Goal: Transaction & Acquisition: Purchase product/service

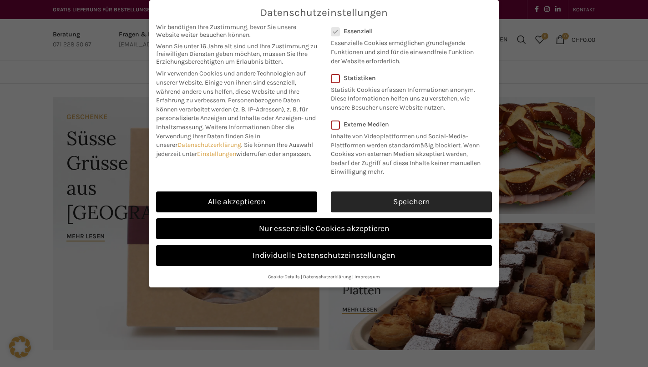
click at [370, 197] on link "Speichern" at bounding box center [411, 202] width 161 height 21
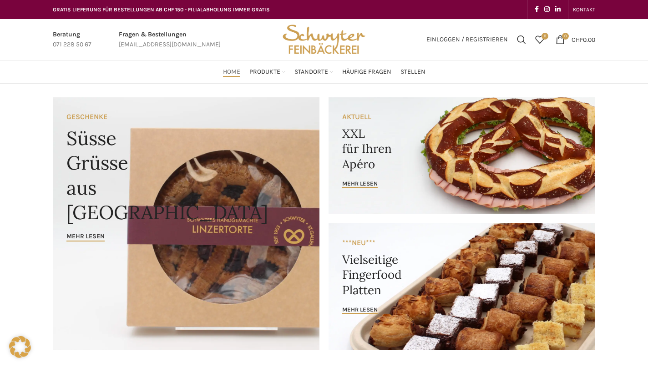
click at [369, 191] on link "Banner link" at bounding box center [462, 155] width 267 height 117
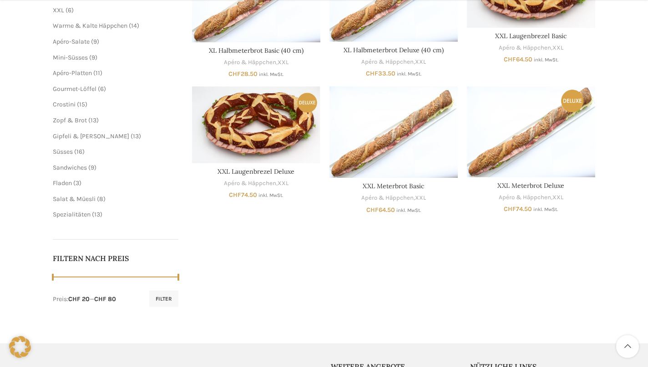
scroll to position [235, 0]
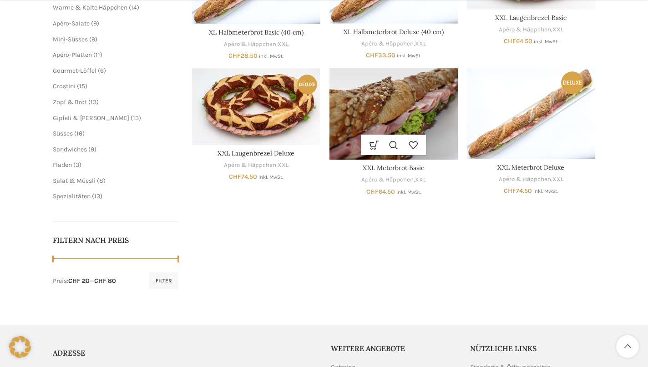
click at [389, 103] on img "XXL Meterbrot Basic" at bounding box center [393, 113] width 128 height 91
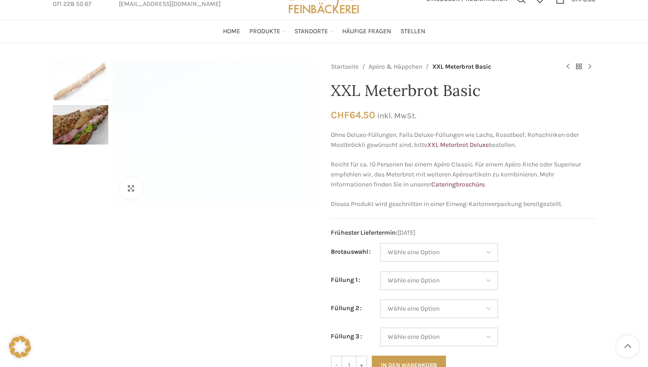
scroll to position [79, 0]
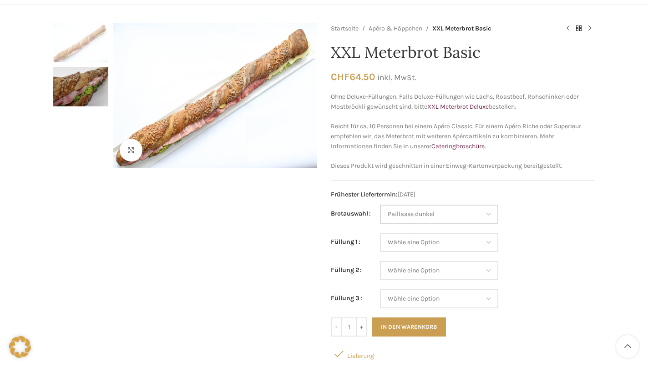
select select "Paillasse dunkel"
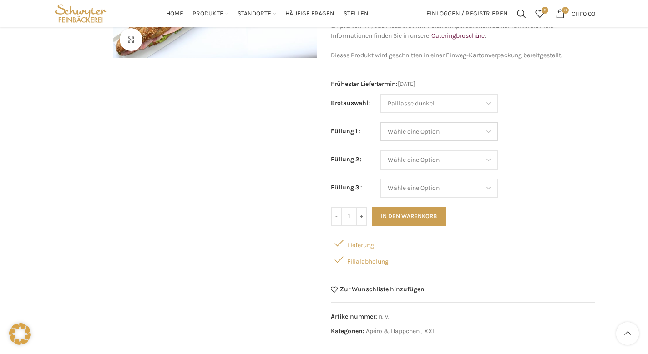
scroll to position [182, 0]
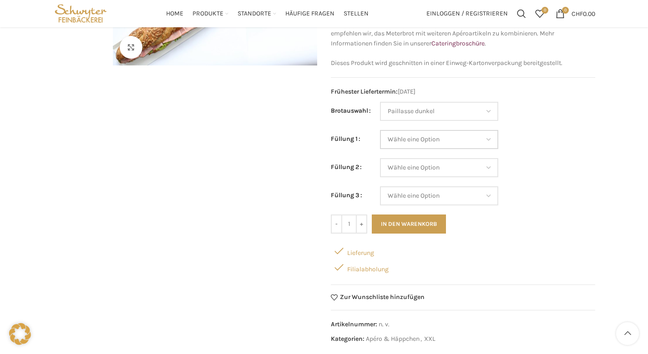
click at [401, 140] on select "Wähle eine Option Salami Schinken Fleischkäse Trutenschinken Appenzellerkäse Gr…" at bounding box center [439, 139] width 118 height 19
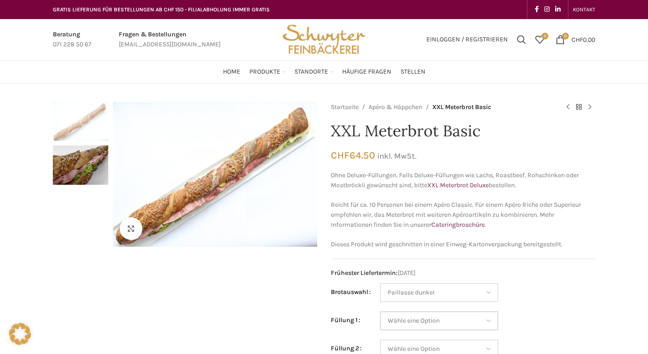
scroll to position [0, 0]
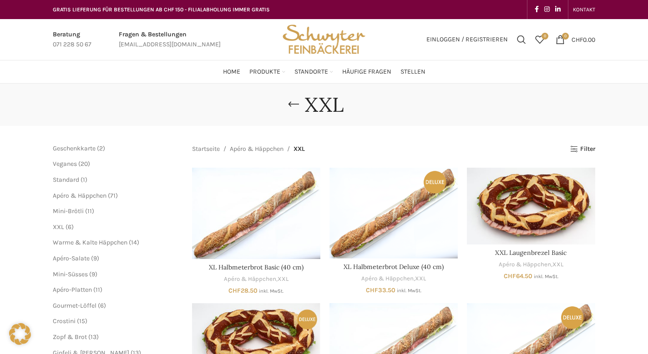
scroll to position [235, 0]
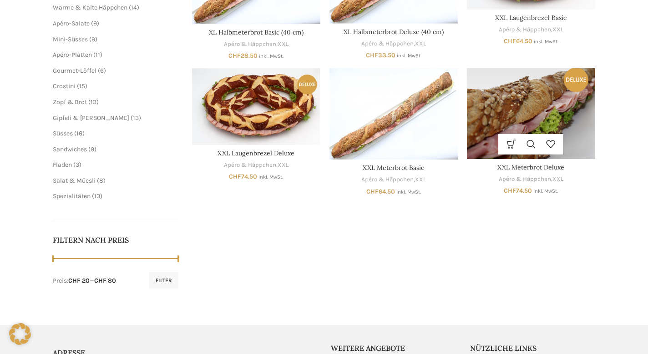
click at [541, 113] on img "XXL Meterbrot Deluxe" at bounding box center [531, 113] width 128 height 91
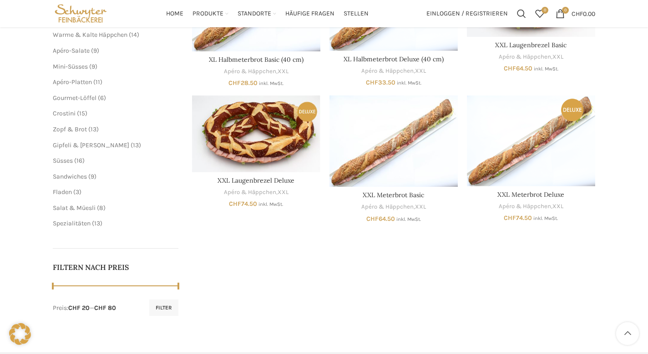
scroll to position [206, 0]
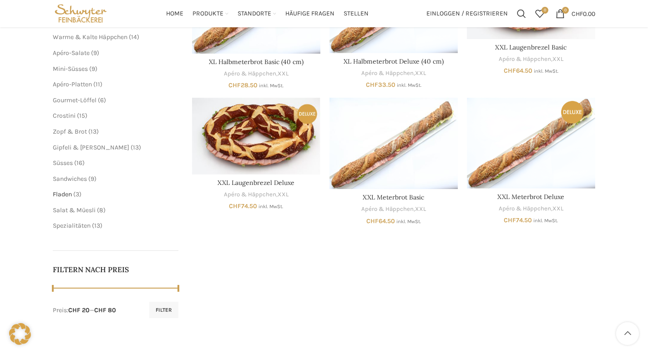
click at [67, 191] on span "Fladen" at bounding box center [62, 195] width 19 height 8
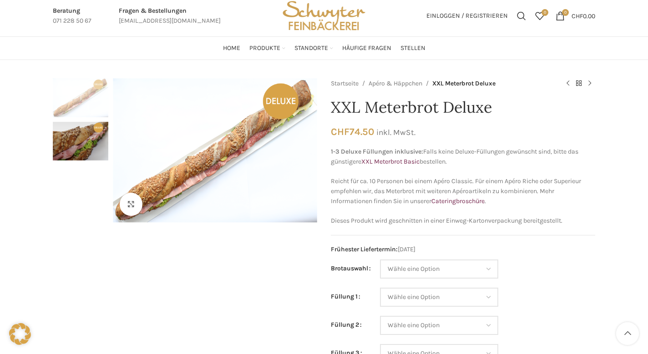
scroll to position [156, 0]
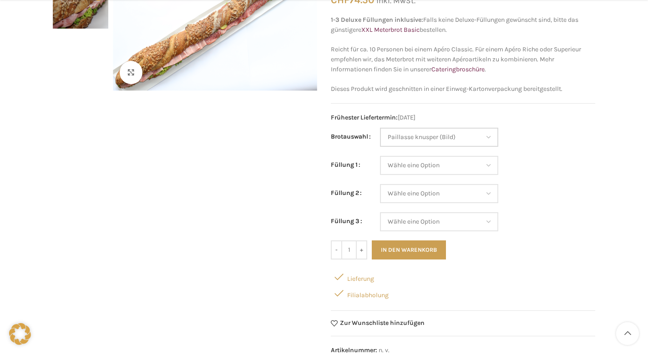
select select "Paillasse knusper (Bild)"
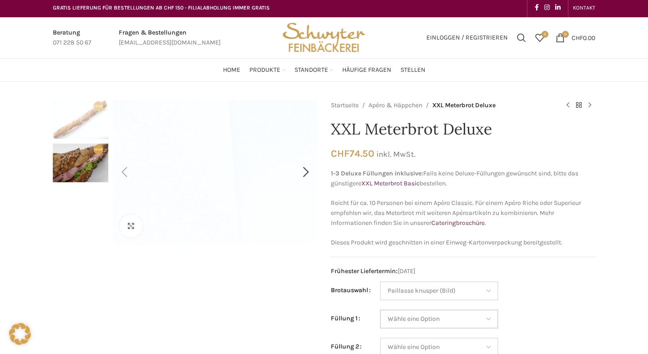
scroll to position [0, 0]
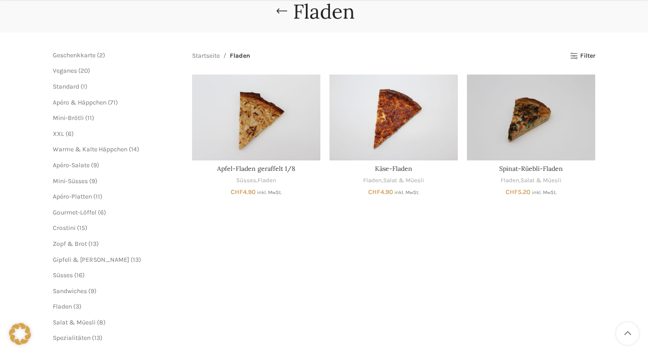
scroll to position [94, 0]
click at [69, 197] on li "Apéro-[PERSON_NAME] 11 11 Produkte" at bounding box center [116, 196] width 126 height 9
click at [69, 196] on span "Apéro-Platten" at bounding box center [72, 196] width 39 height 8
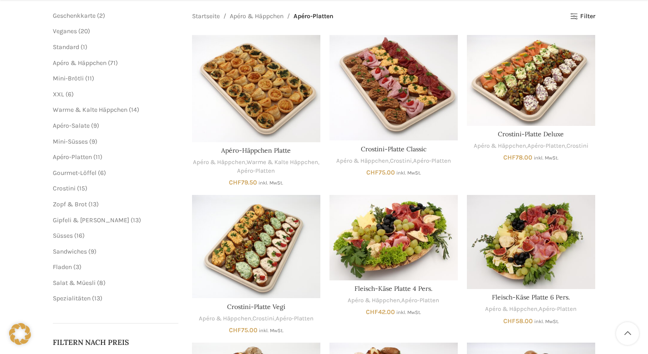
scroll to position [137, 0]
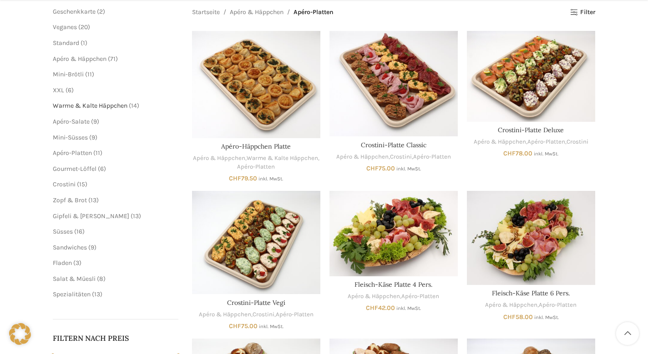
click at [110, 103] on span "Warme & Kalte Häppchen" at bounding box center [90, 106] width 75 height 8
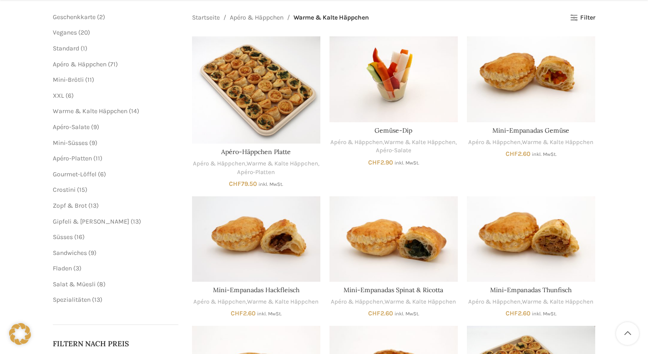
scroll to position [132, 0]
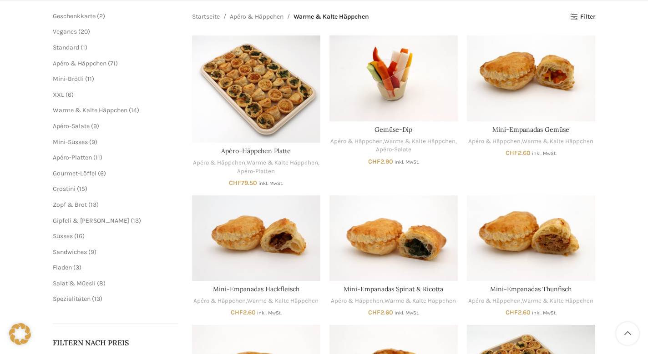
click at [93, 295] on span "13 13 Produkte" at bounding box center [97, 299] width 12 height 8
click at [87, 297] on span "Spezialitäten" at bounding box center [72, 299] width 38 height 8
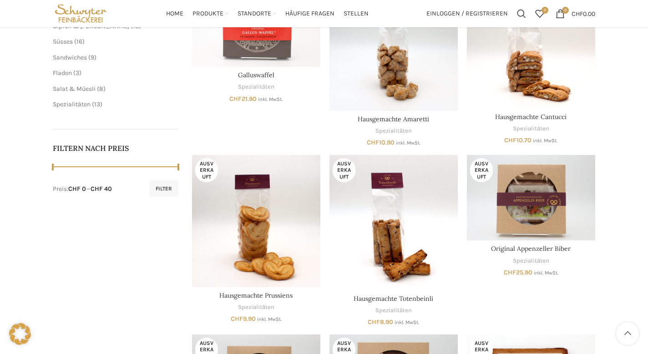
scroll to position [165, 0]
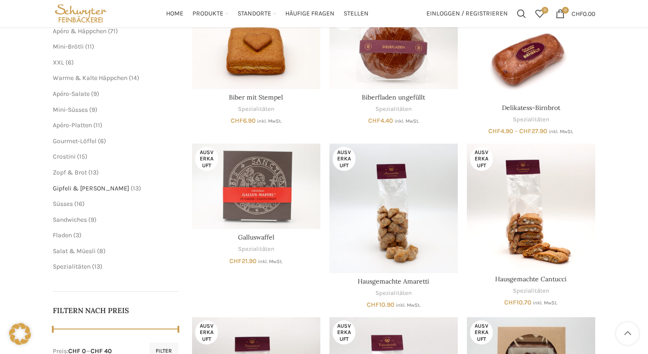
click at [82, 185] on span "Gipfeli & [PERSON_NAME]" at bounding box center [91, 189] width 76 height 8
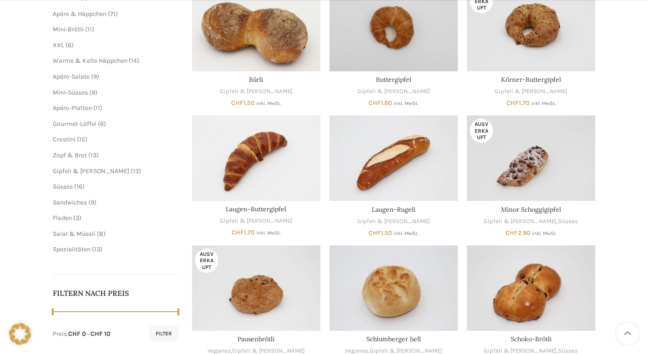
scroll to position [182, 0]
click at [82, 137] on span "15" at bounding box center [82, 139] width 6 height 8
click at [70, 137] on span "Crostini" at bounding box center [64, 139] width 23 height 8
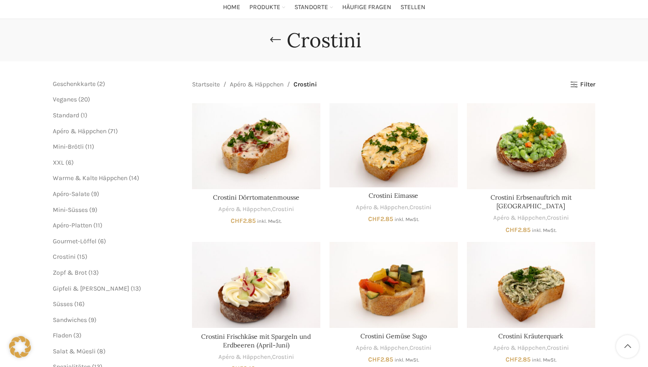
scroll to position [66, 0]
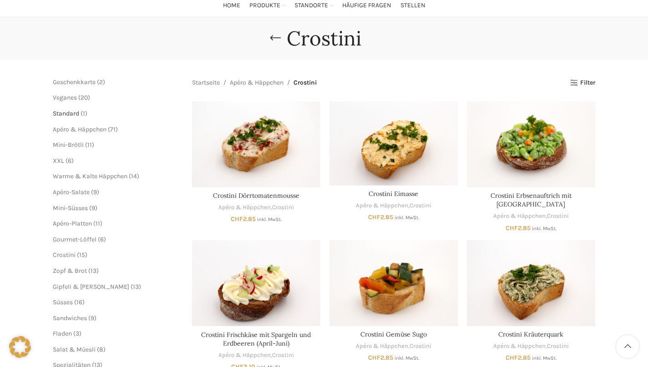
click at [69, 112] on span "Standard" at bounding box center [66, 114] width 26 height 8
